Goal: Information Seeking & Learning: Learn about a topic

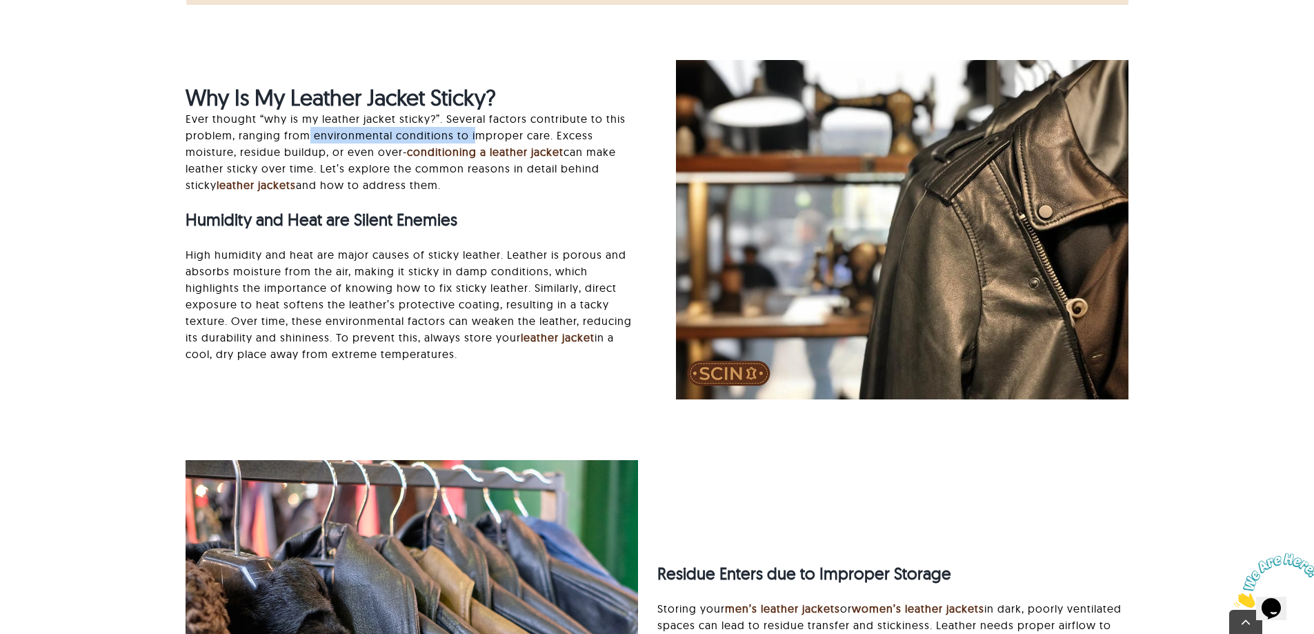
drag, startPoint x: 358, startPoint y: 137, endPoint x: 483, endPoint y: 139, distance: 124.9
click at [477, 139] on p "Ever thought “why is my leather jacket sticky?”. Several factors contribute to …" at bounding box center [412, 151] width 453 height 83
click at [526, 141] on p "Ever thought “why is my leather jacket sticky?”. Several factors contribute to …" at bounding box center [412, 151] width 453 height 83
drag, startPoint x: 244, startPoint y: 151, endPoint x: 344, endPoint y: 155, distance: 100.8
click at [335, 153] on p "Ever thought “why is my leather jacket sticky?”. Several factors contribute to …" at bounding box center [412, 151] width 453 height 83
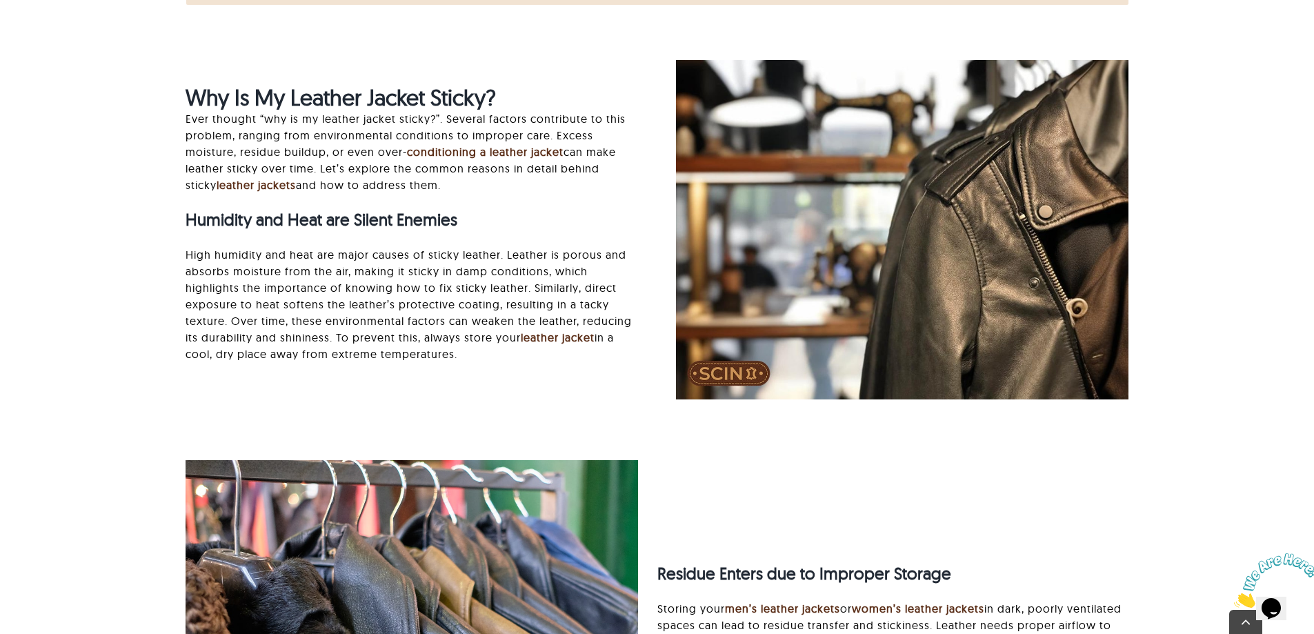
click at [378, 159] on p "Ever thought “why is my leather jacket sticky?”. Several factors contribute to …" at bounding box center [412, 151] width 453 height 83
drag, startPoint x: 331, startPoint y: 155, endPoint x: 454, endPoint y: 154, distance: 122.8
click at [454, 154] on p "Ever thought “why is my leather jacket sticky?”. Several factors contribute to …" at bounding box center [412, 151] width 453 height 83
click at [512, 157] on link "conditioning a leather jacket" at bounding box center [485, 152] width 157 height 14
drag, startPoint x: 373, startPoint y: 168, endPoint x: 458, endPoint y: 170, distance: 85.6
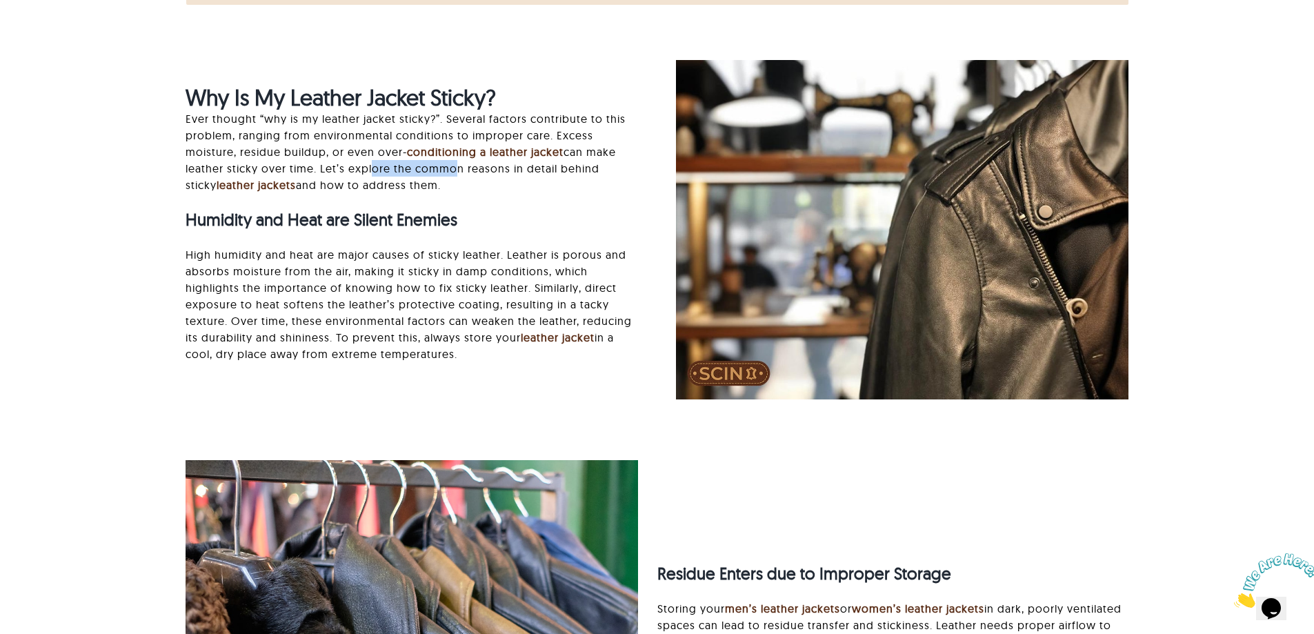
click at [450, 169] on p "Ever thought “why is my leather jacket sticky?”. Several factors contribute to …" at bounding box center [412, 151] width 453 height 83
click at [482, 171] on p "Ever thought “why is my leather jacket sticky?”. Several factors contribute to …" at bounding box center [412, 151] width 453 height 83
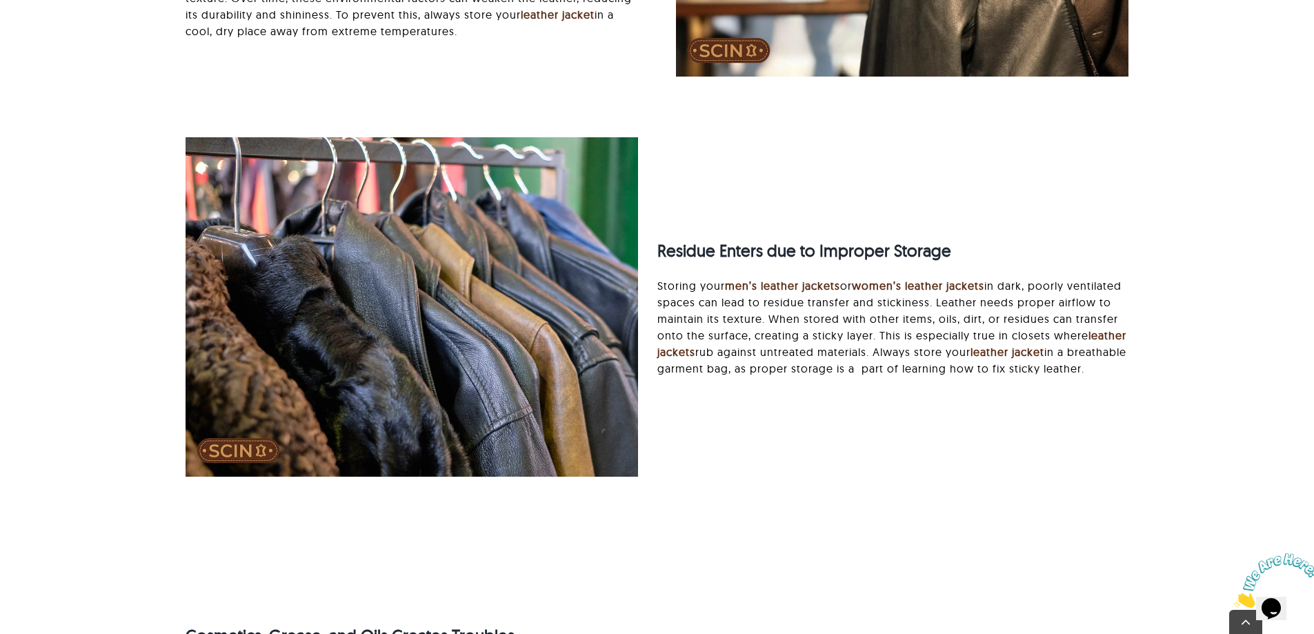
scroll to position [1104, 0]
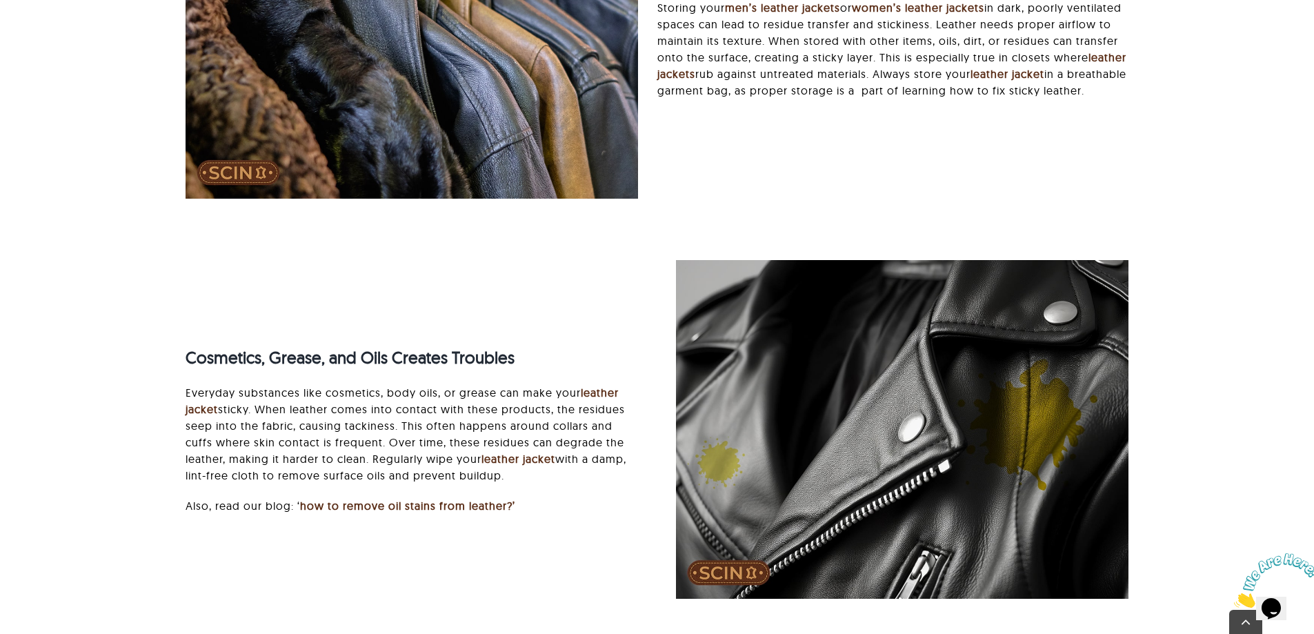
scroll to position [1449, 0]
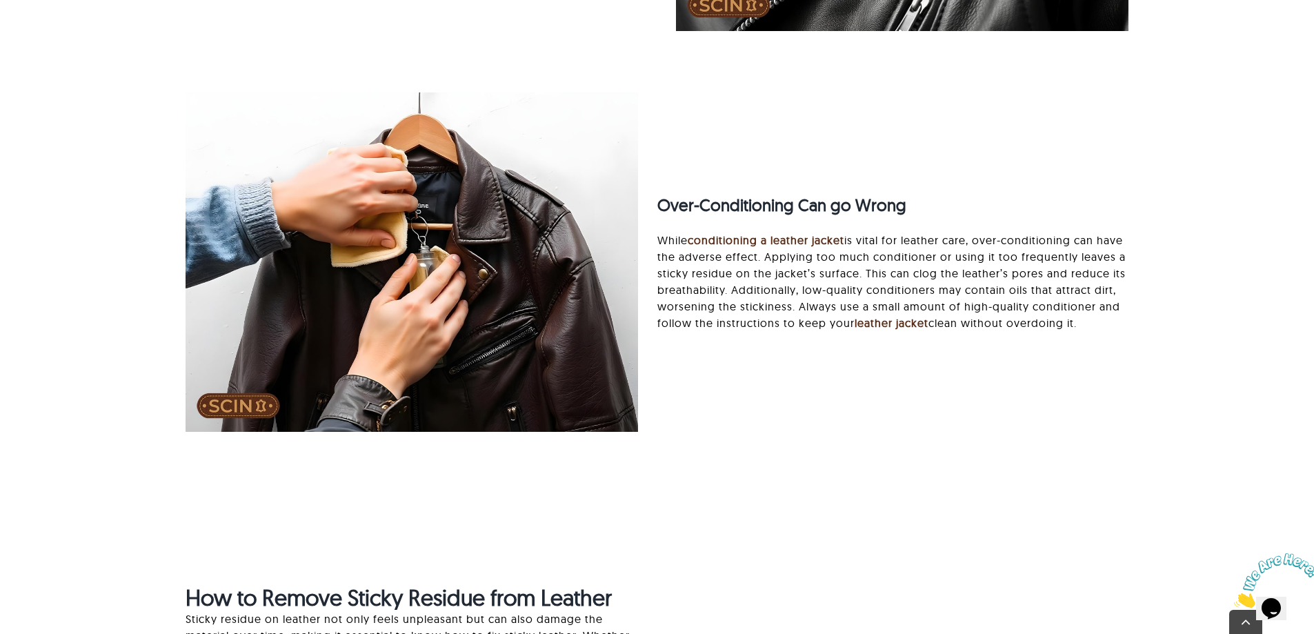
scroll to position [1932, 0]
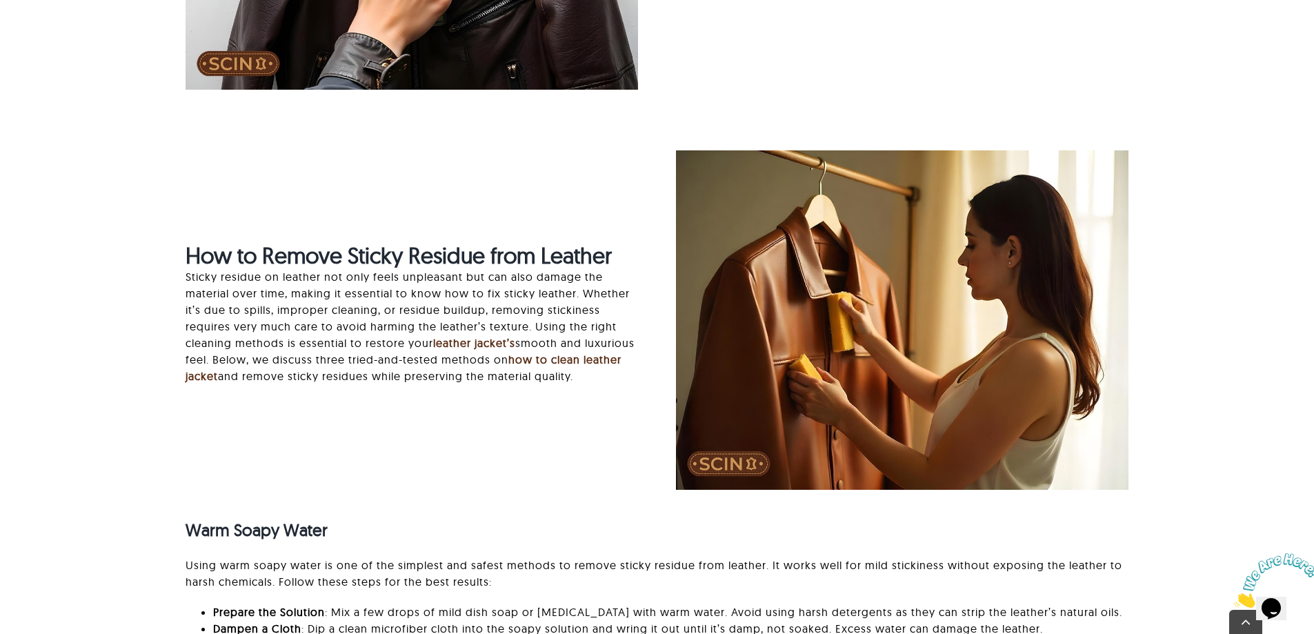
scroll to position [2277, 0]
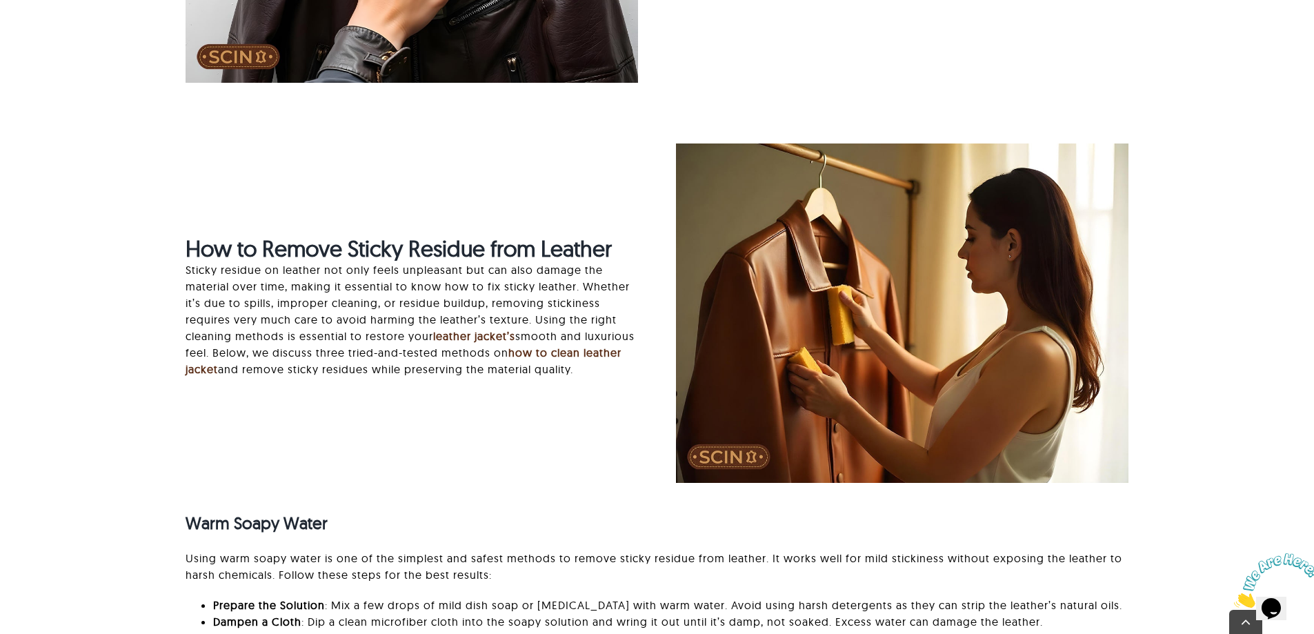
click at [1235, 330] on div "Why Is My Leather Jacket Sticky? Ever thought “why is my leather jacket sticky?…" at bounding box center [656, 432] width 1169 height 3816
drag, startPoint x: 290, startPoint y: 321, endPoint x: 412, endPoint y: 319, distance: 121.4
click at [395, 319] on p "Sticky residue on leather not only feels unpleasant but can also damage the mat…" at bounding box center [412, 319] width 453 height 116
click at [430, 317] on p "Sticky residue on leather not only feels unpleasant but can also damage the mat…" at bounding box center [412, 319] width 453 height 116
drag, startPoint x: 246, startPoint y: 332, endPoint x: 316, endPoint y: 333, distance: 69.7
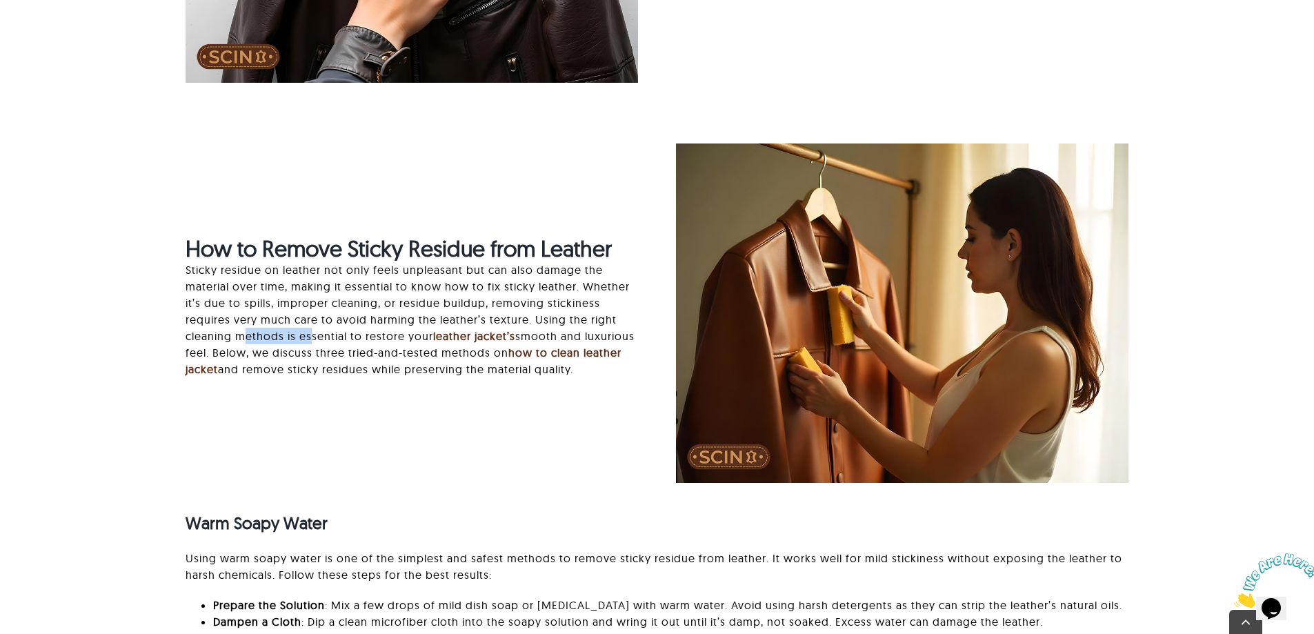
click at [313, 333] on p "Sticky residue on leather not only feels unpleasant but can also damage the mat…" at bounding box center [412, 319] width 453 height 116
click at [359, 333] on p "Sticky residue on leather not only feels unpleasant but can also damage the mat…" at bounding box center [412, 319] width 453 height 116
drag, startPoint x: 276, startPoint y: 355, endPoint x: 377, endPoint y: 355, distance: 100.7
click at [347, 355] on p "Sticky residue on leather not only feels unpleasant but can also damage the mat…" at bounding box center [412, 319] width 453 height 116
click at [386, 355] on p "Sticky residue on leather not only feels unpleasant but can also damage the mat…" at bounding box center [412, 319] width 453 height 116
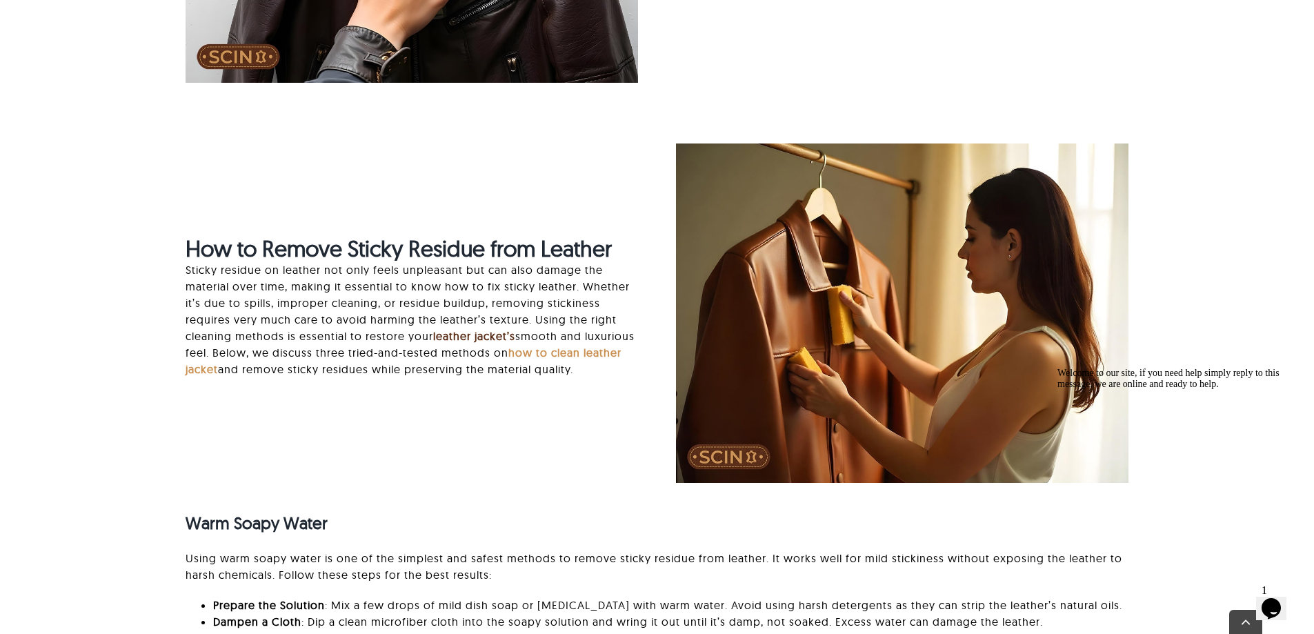
click at [231, 374] on link "how to clean leather jacket" at bounding box center [404, 361] width 436 height 30
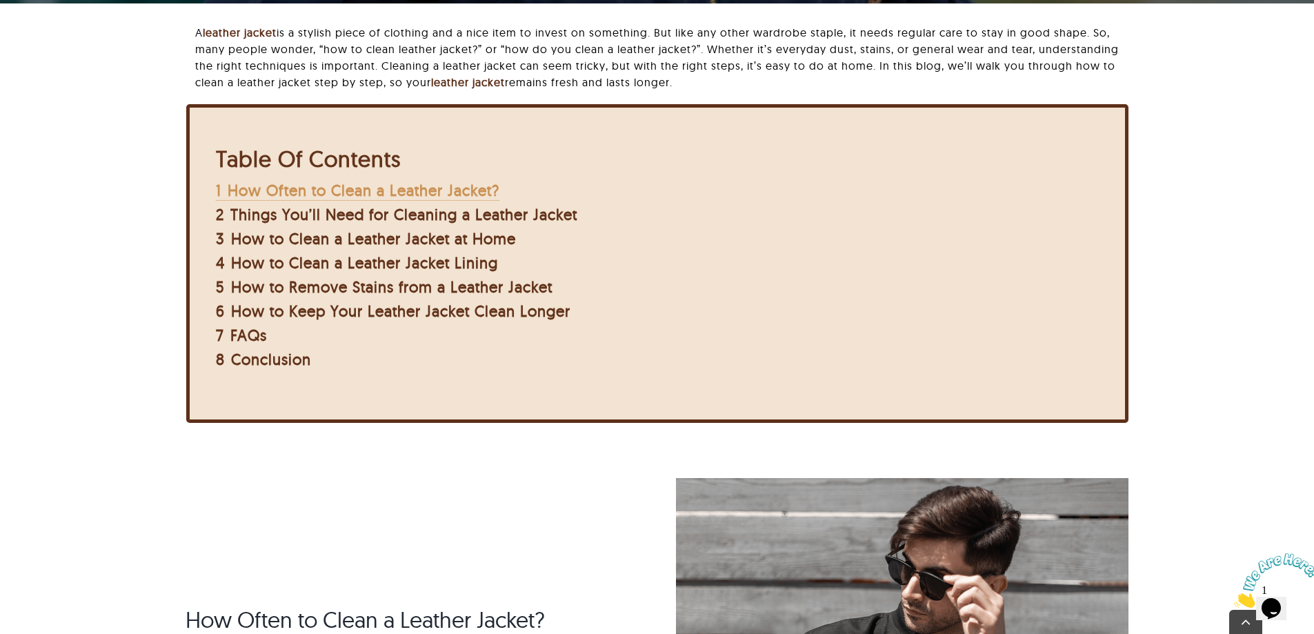
click at [385, 195] on span "How Often to Clean a Leather Jacket?" at bounding box center [364, 190] width 272 height 19
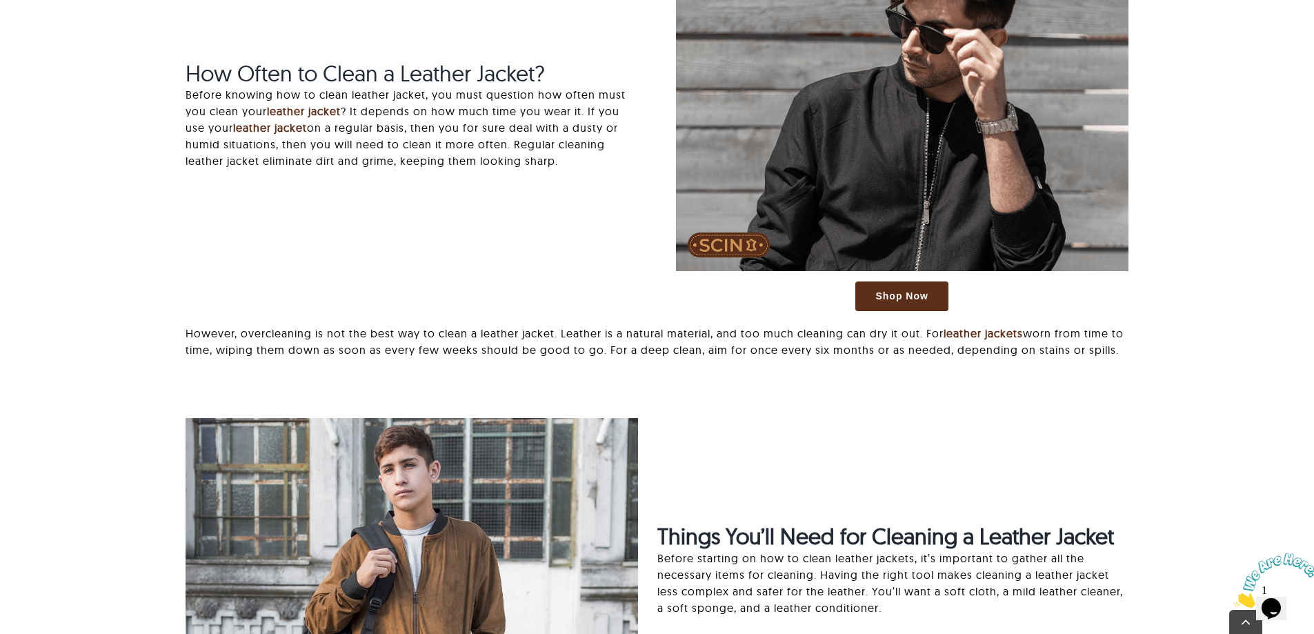
scroll to position [1003, 0]
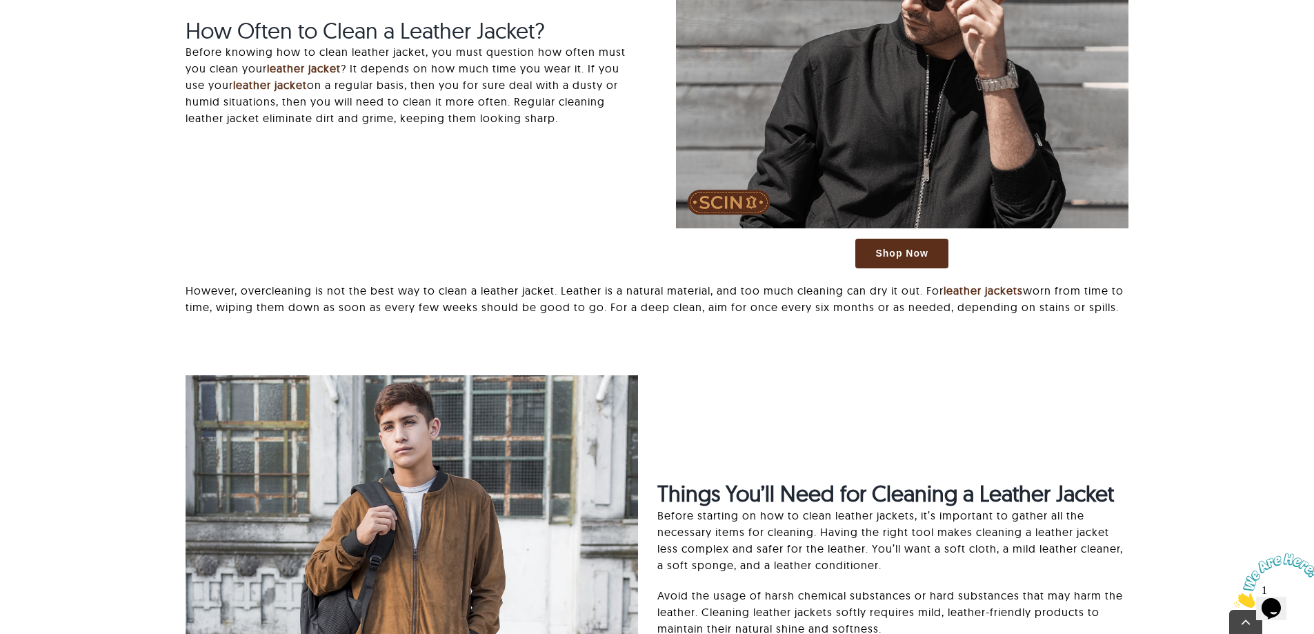
click at [539, 86] on p "Before knowing how to clean leather jacket, you must question how often must yo…" at bounding box center [412, 84] width 453 height 83
drag, startPoint x: 266, startPoint y: 103, endPoint x: 327, endPoint y: 103, distance: 60.7
click at [327, 103] on p "Before knowing how to clean leather jacket, you must question how often must yo…" at bounding box center [412, 84] width 453 height 83
click at [419, 104] on p "Before knowing how to clean leather jacket, you must question how often must yo…" at bounding box center [412, 84] width 453 height 83
drag, startPoint x: 304, startPoint y: 101, endPoint x: 427, endPoint y: 101, distance: 123.5
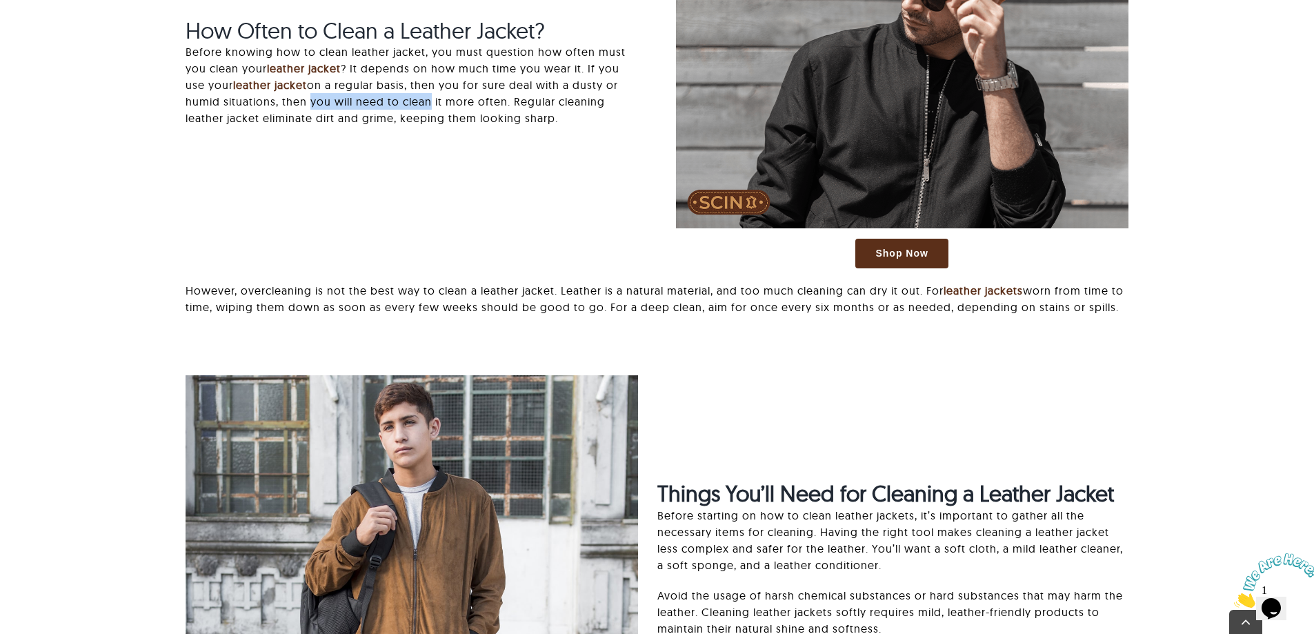
click at [427, 101] on p "Before knowing how to clean leather jacket, you must question how often must yo…" at bounding box center [412, 84] width 453 height 83
click at [494, 103] on p "Before knowing how to clean leather jacket, you must question how often must yo…" at bounding box center [412, 84] width 453 height 83
drag, startPoint x: 368, startPoint y: 292, endPoint x: 510, endPoint y: 288, distance: 142.2
click at [510, 288] on p "However, overcleaning is not the best way to clean a leather jacket. Leather is…" at bounding box center [657, 298] width 942 height 33
click at [667, 305] on p "However, overcleaning is not the best way to clean a leather jacket. Leather is…" at bounding box center [657, 298] width 942 height 33
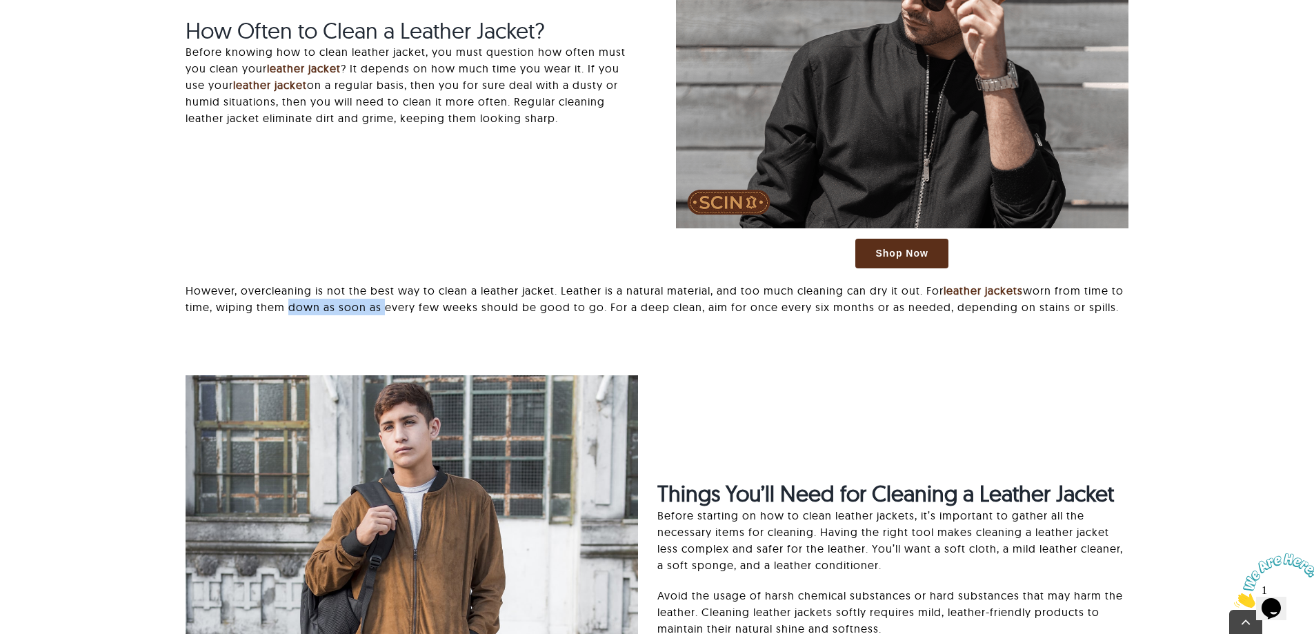
drag, startPoint x: 299, startPoint y: 306, endPoint x: 397, endPoint y: 306, distance: 97.3
click at [397, 306] on p "However, overcleaning is not the best way to clean a leather jacket. Leather is…" at bounding box center [657, 298] width 942 height 33
click at [485, 307] on p "However, overcleaning is not the best way to clean a leather jacket. Leather is…" at bounding box center [657, 298] width 942 height 33
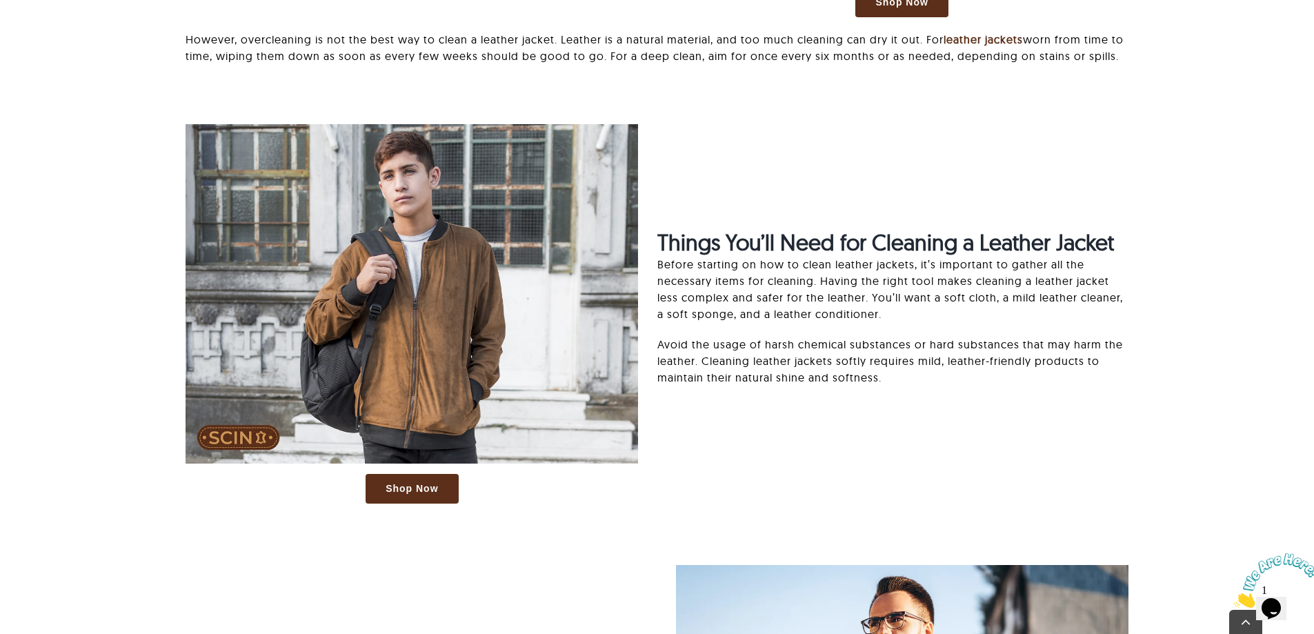
scroll to position [1279, 0]
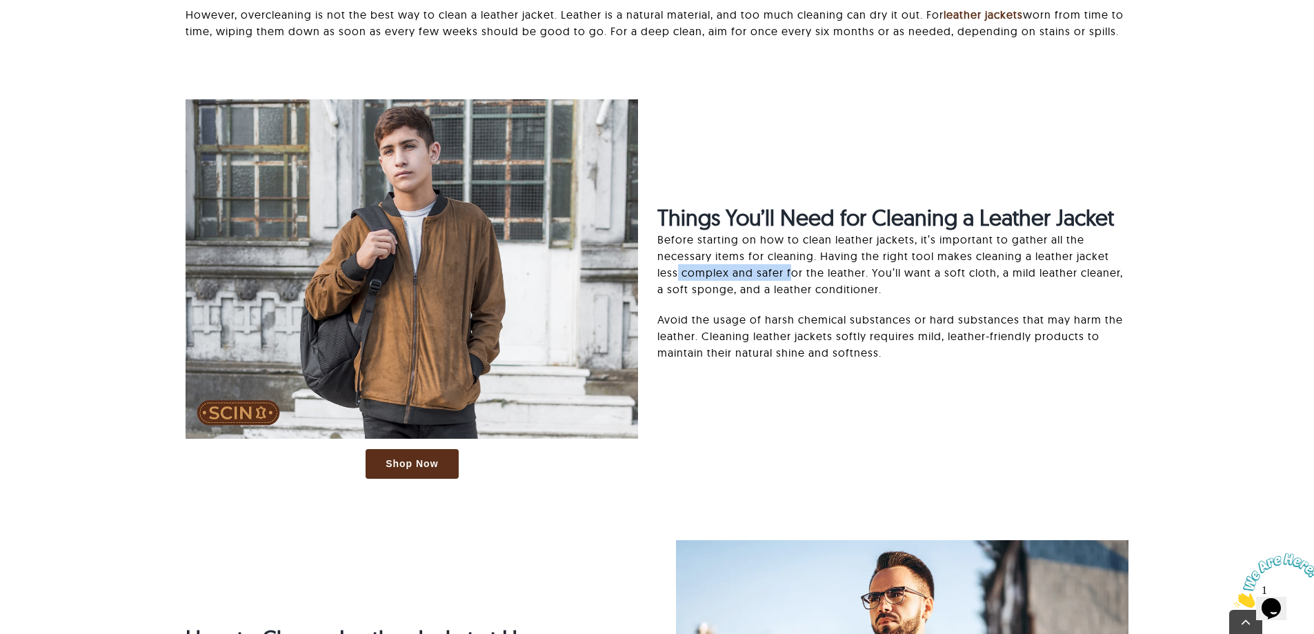
drag, startPoint x: 677, startPoint y: 292, endPoint x: 809, endPoint y: 292, distance: 132.5
click at [791, 291] on p "Before starting on how to clean leather jackets, it’s important to gather all t…" at bounding box center [892, 264] width 471 height 66
click at [831, 293] on p "Before starting on how to clean leather jackets, it’s important to gather all t…" at bounding box center [892, 264] width 471 height 66
drag, startPoint x: 747, startPoint y: 339, endPoint x: 895, endPoint y: 339, distance: 147.6
click at [895, 339] on p "Avoid the usage of harsh chemical substances or hard substances that may harm t…" at bounding box center [892, 336] width 471 height 50
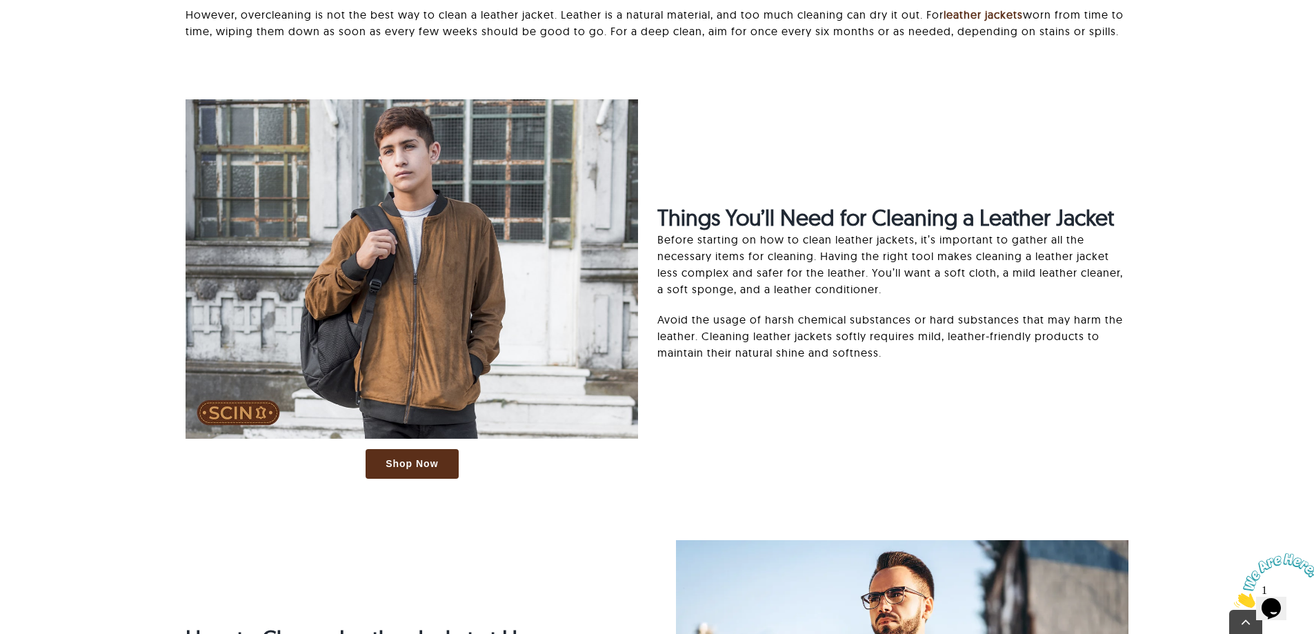
click at [980, 348] on p "Avoid the usage of harsh chemical substances or hard substances that may harm t…" at bounding box center [892, 336] width 471 height 50
drag, startPoint x: 960, startPoint y: 341, endPoint x: 1059, endPoint y: 340, distance: 99.3
click at [1047, 339] on p "Avoid the usage of harsh chemical substances or hard substances that may harm t…" at bounding box center [892, 336] width 471 height 50
drag, startPoint x: 1095, startPoint y: 343, endPoint x: 969, endPoint y: 345, distance: 125.6
click at [1092, 344] on p "Avoid the usage of harsh chemical substances or hard substances that may harm t…" at bounding box center [892, 336] width 471 height 50
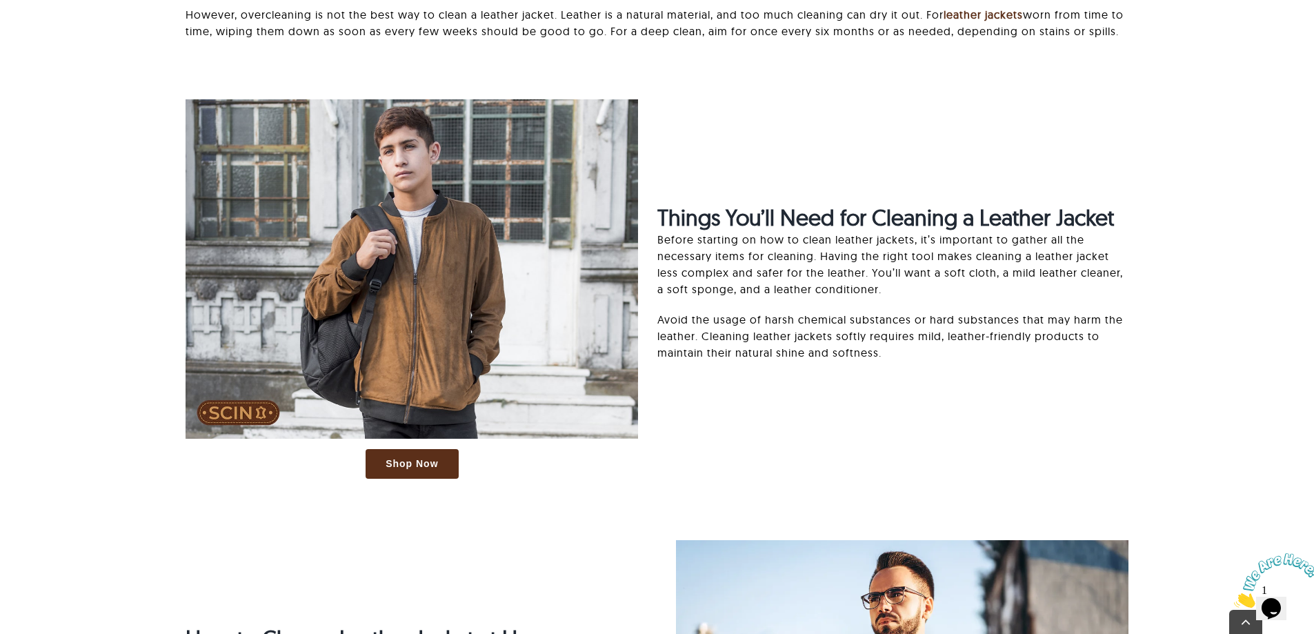
click at [772, 350] on p "Avoid the usage of harsh chemical substances or hard substances that may harm t…" at bounding box center [892, 336] width 471 height 50
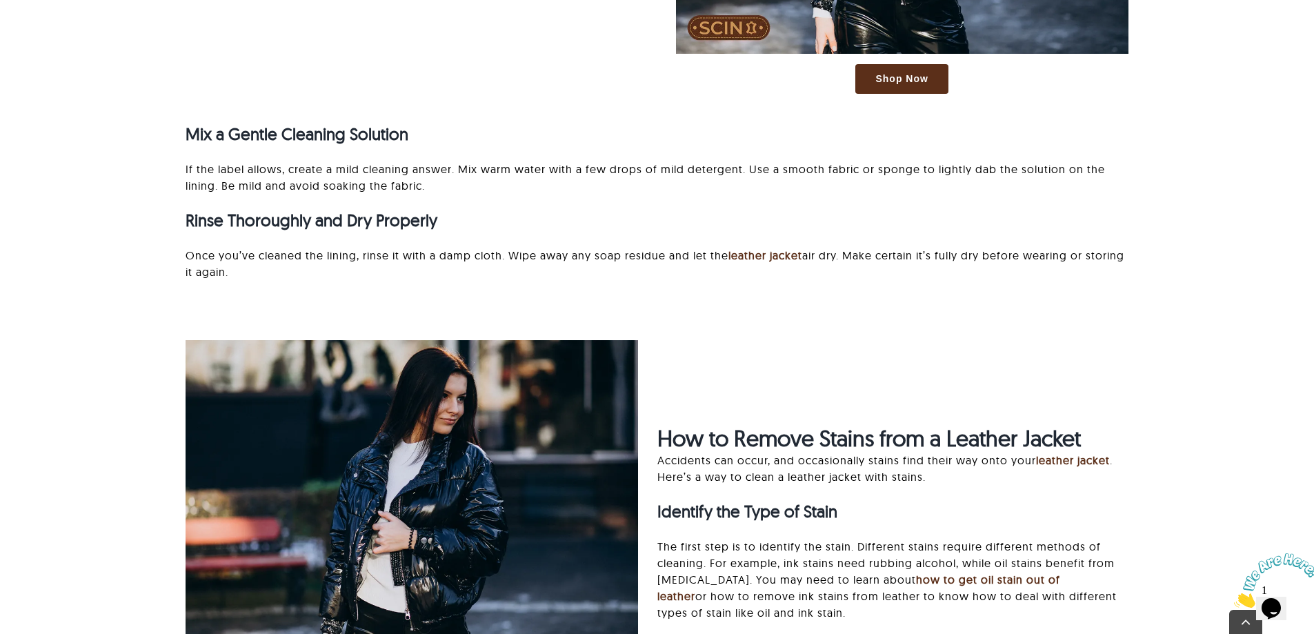
scroll to position [3280, 0]
